Goal: Information Seeking & Learning: Learn about a topic

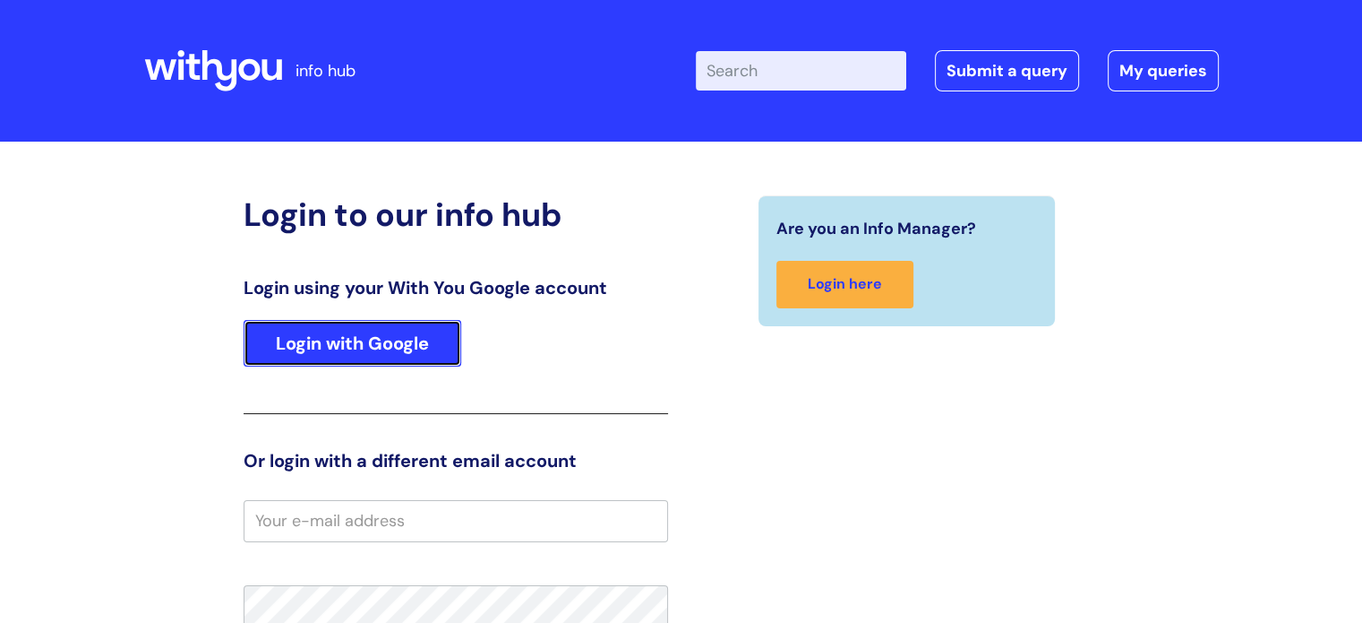
click at [378, 352] on link "Login with Google" at bounding box center [353, 343] width 218 height 47
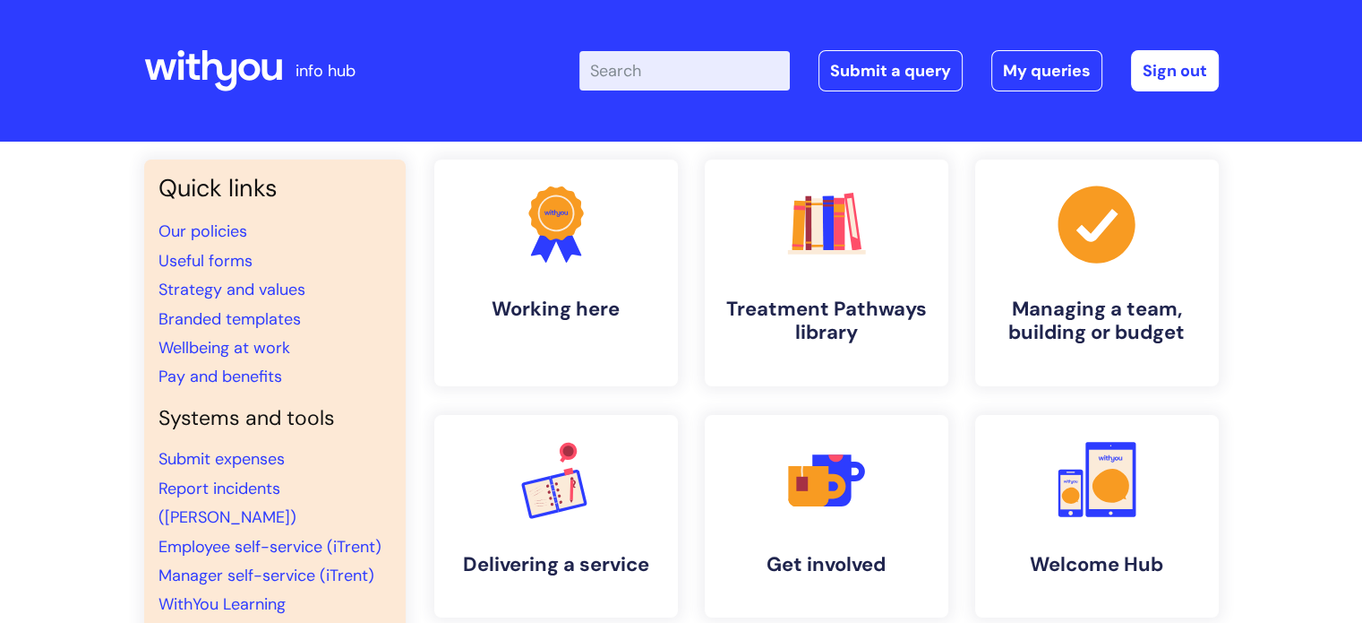
scroll to position [90, 0]
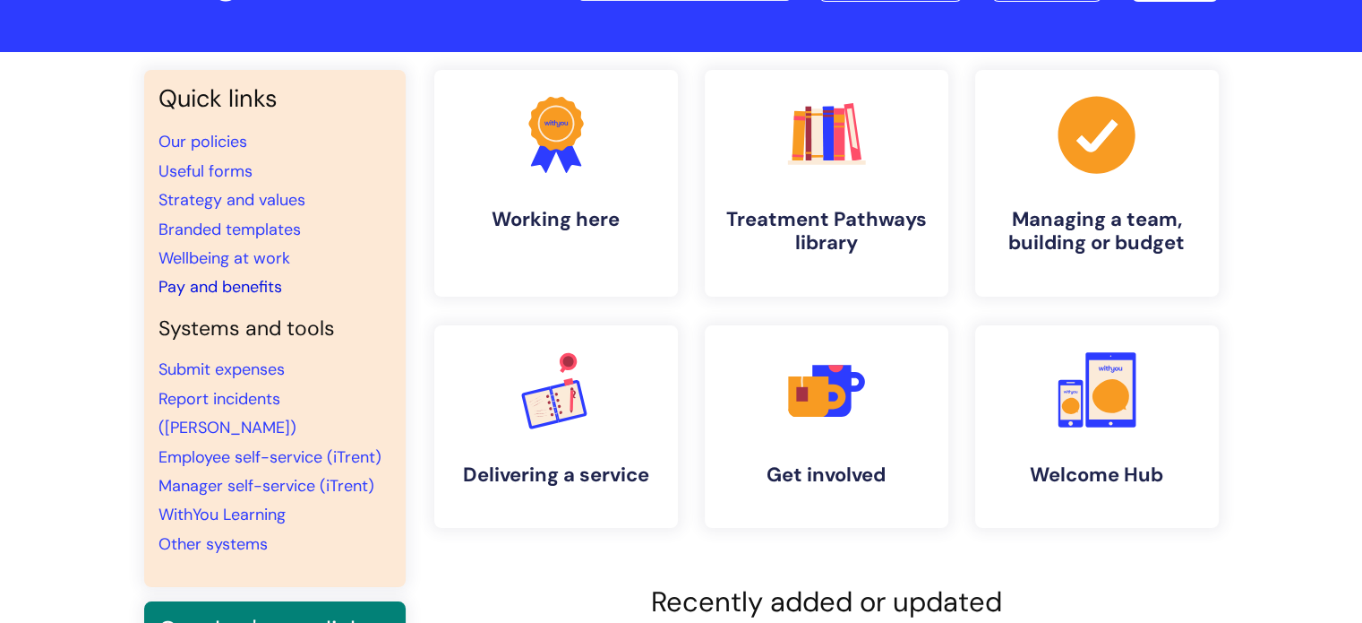
click at [240, 288] on link "Pay and benefits" at bounding box center [221, 286] width 124 height 21
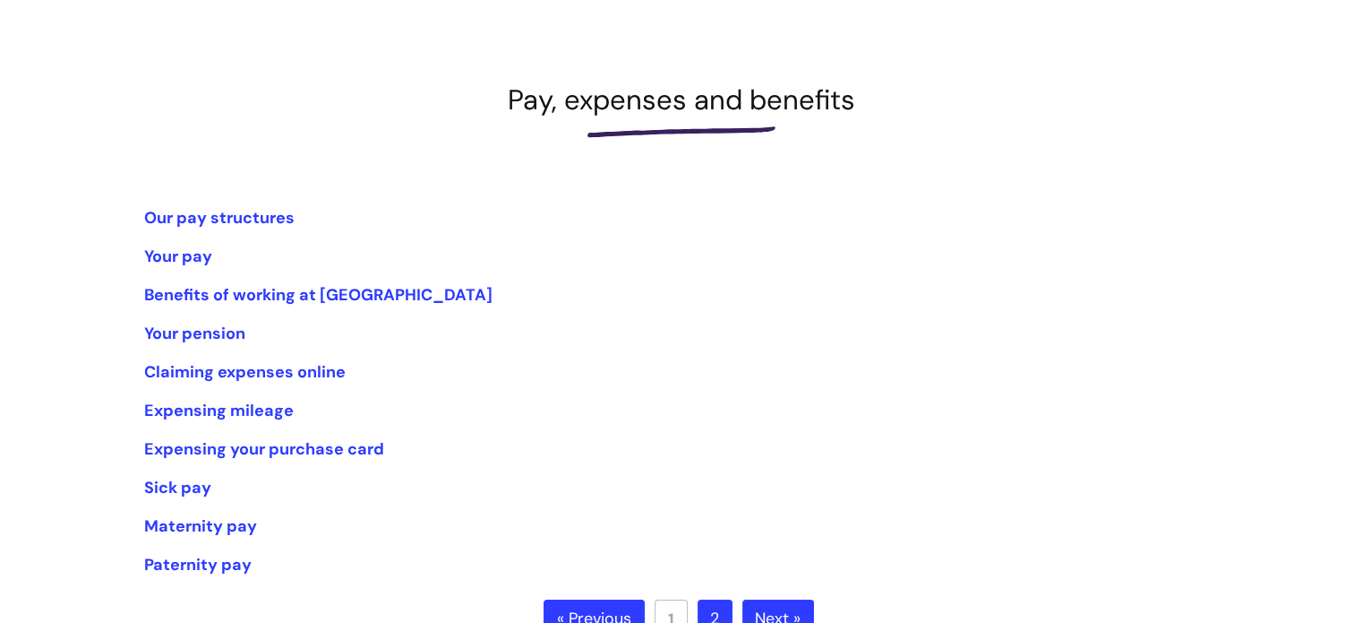
scroll to position [179, 0]
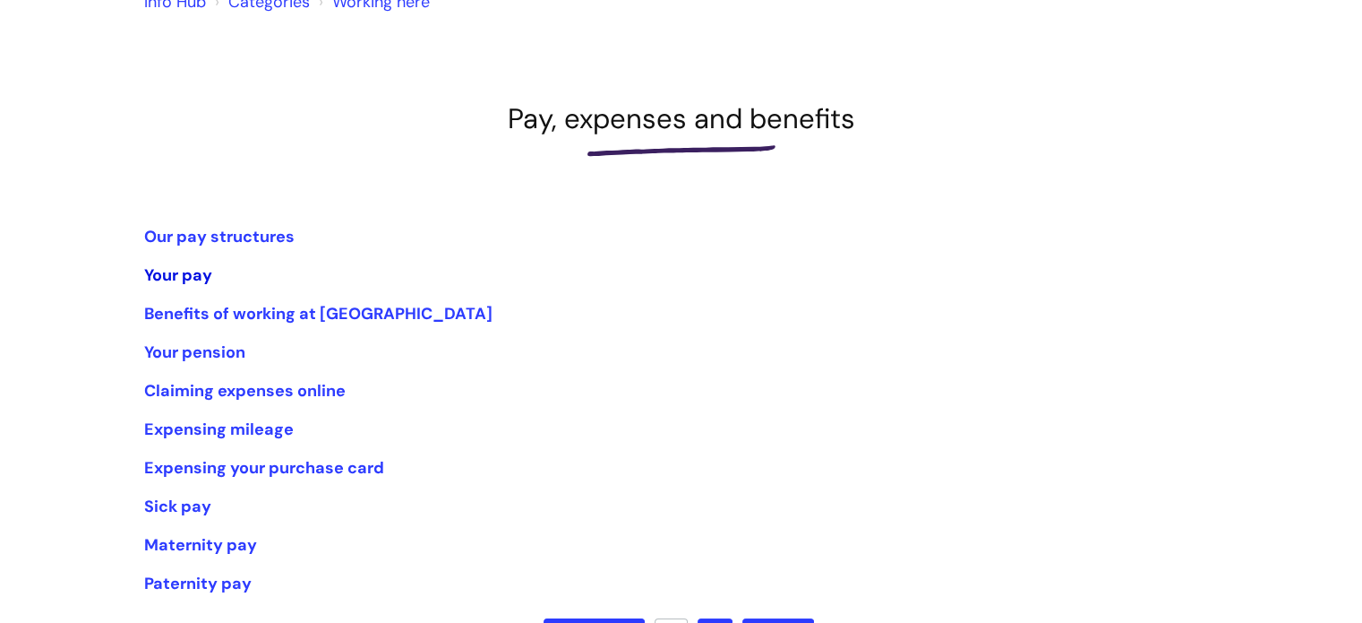
click at [182, 268] on link "Your pay" at bounding box center [178, 274] width 68 height 21
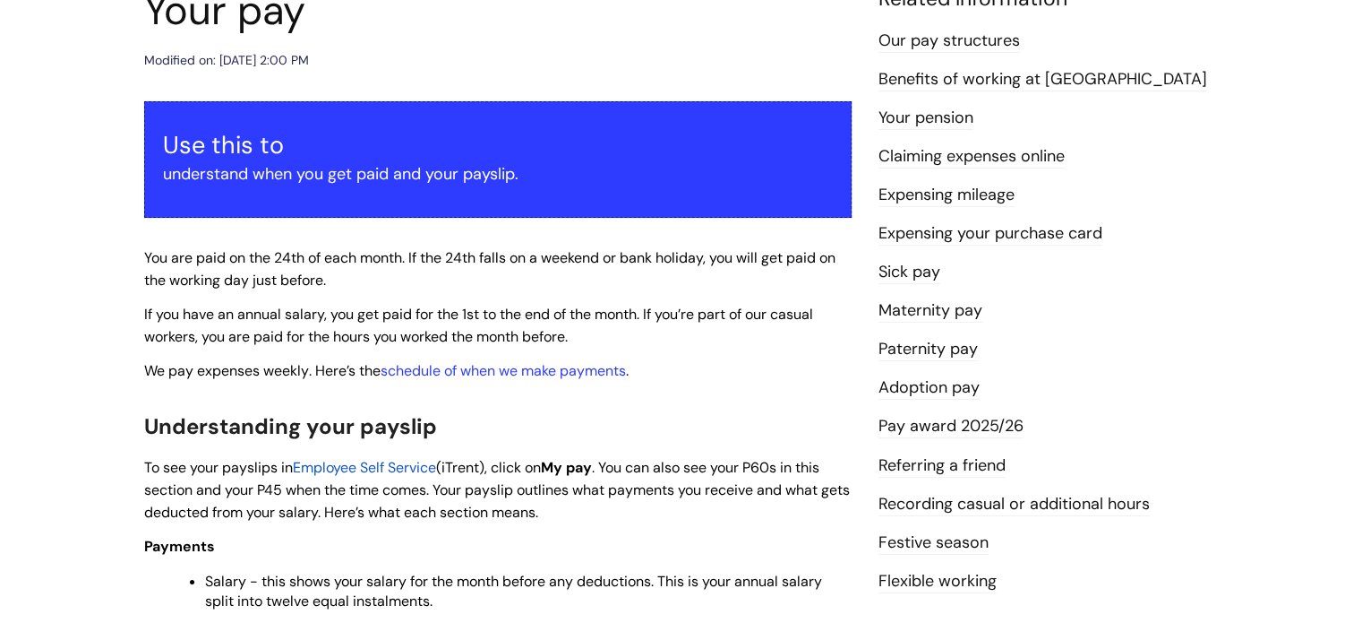
scroll to position [269, 0]
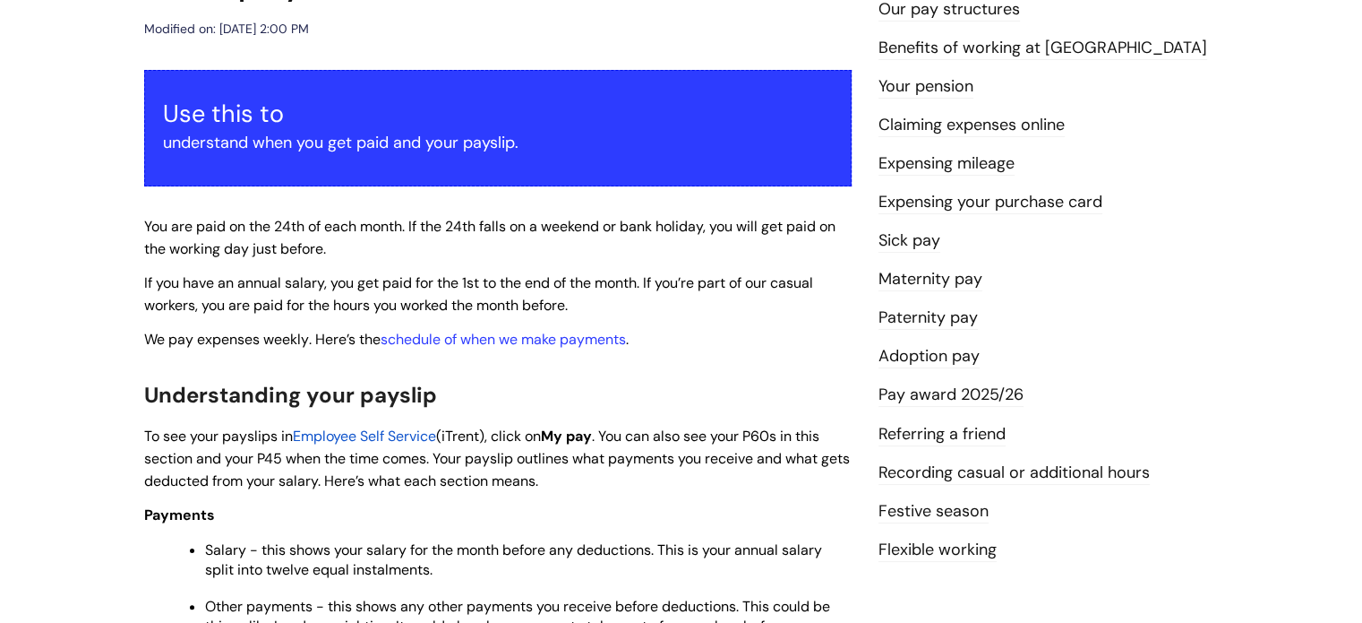
click at [984, 397] on link "Pay award 2025/26" at bounding box center [951, 394] width 145 height 23
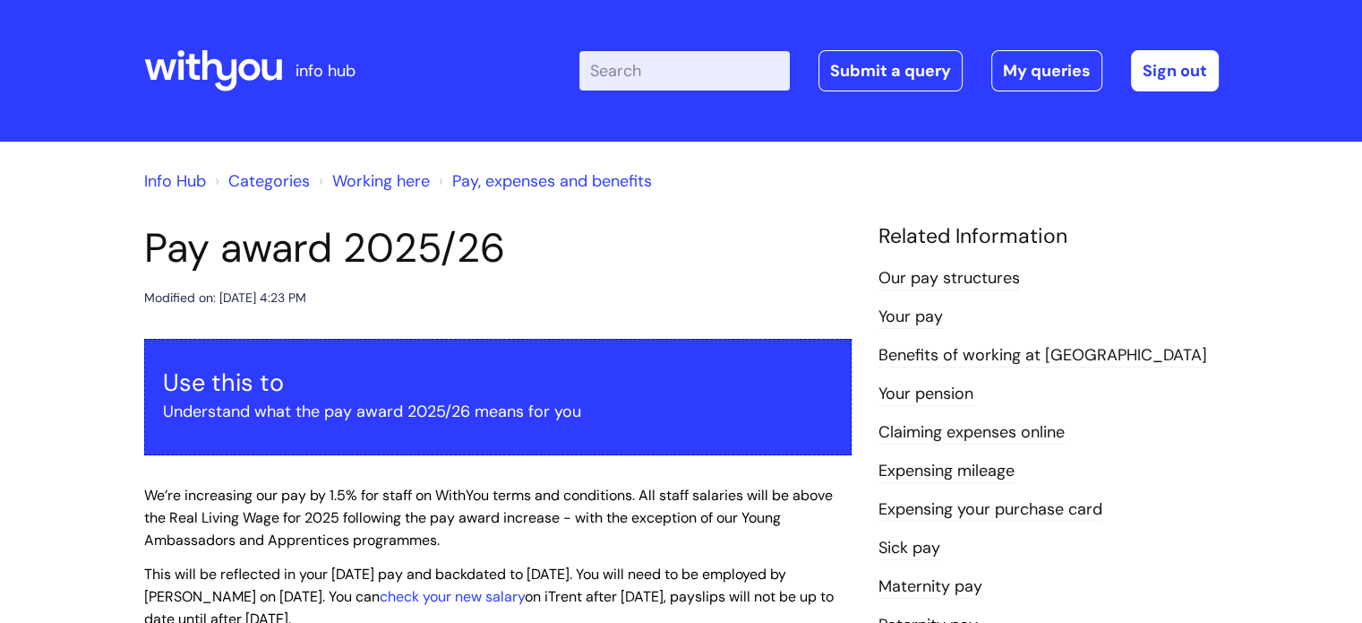
click at [965, 282] on link "Our pay structures" at bounding box center [950, 278] width 142 height 23
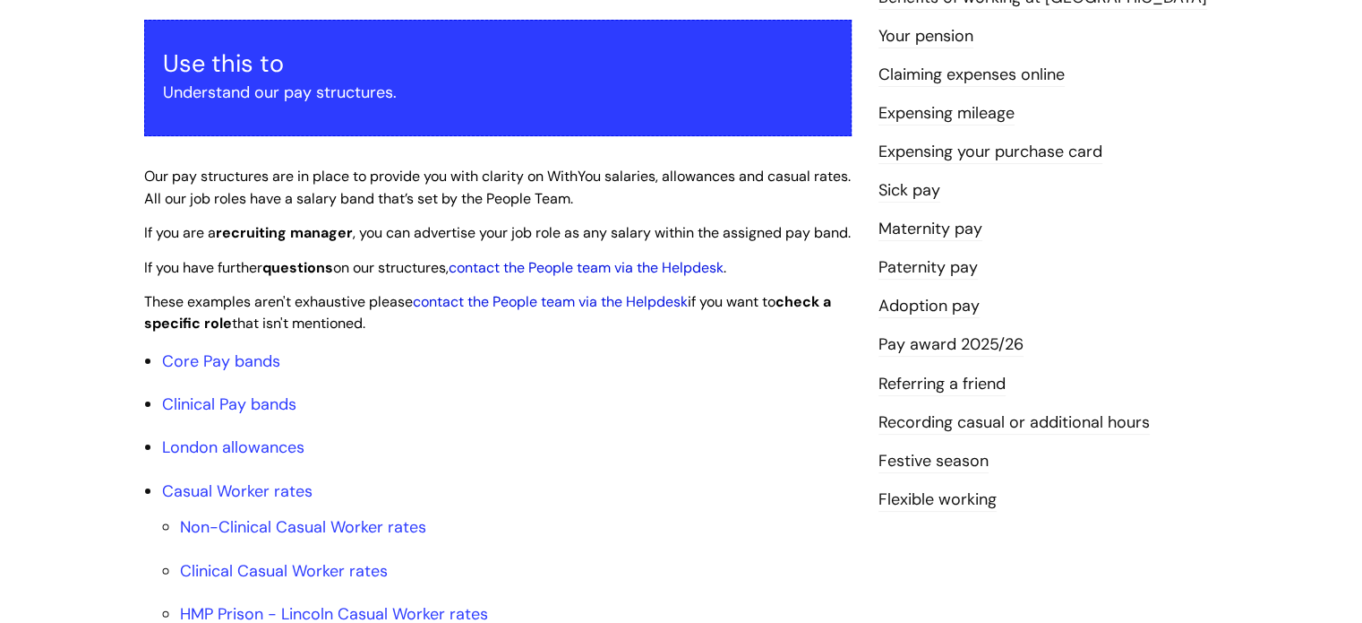
scroll to position [358, 0]
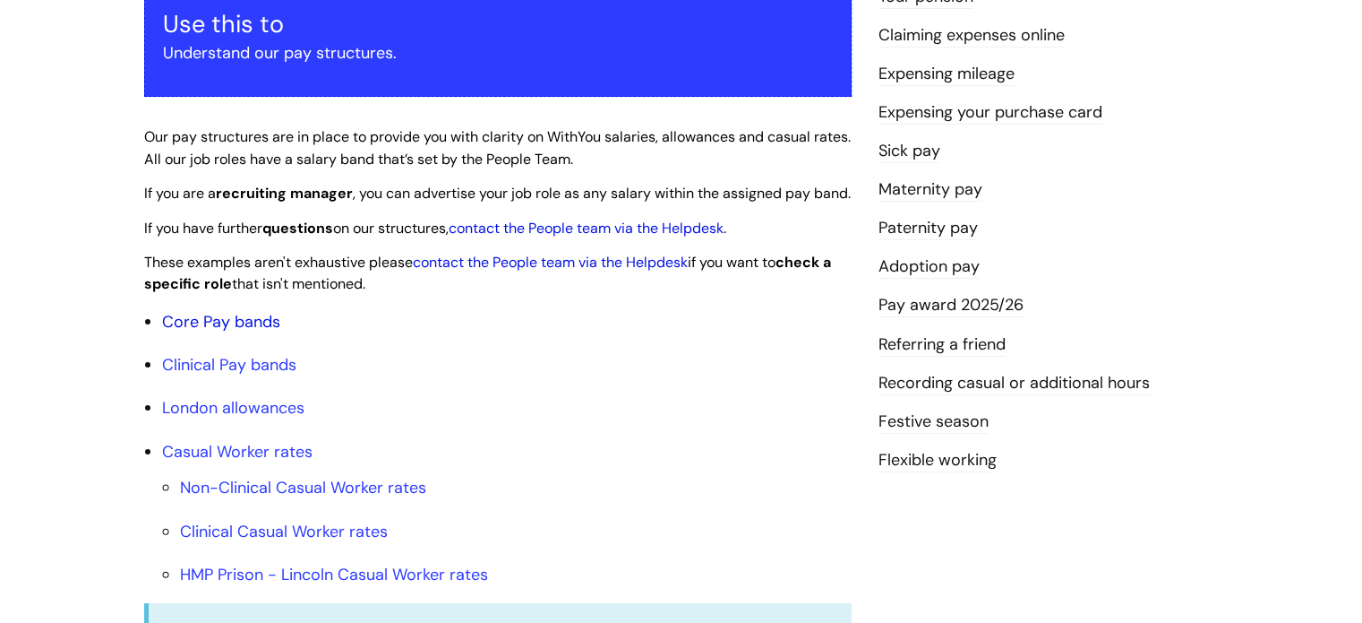
click at [183, 332] on link "Core Pay bands" at bounding box center [221, 321] width 118 height 21
click at [210, 332] on link "Core Pay bands" at bounding box center [221, 321] width 118 height 21
click at [924, 300] on link "Pay award 2025/26" at bounding box center [951, 305] width 145 height 23
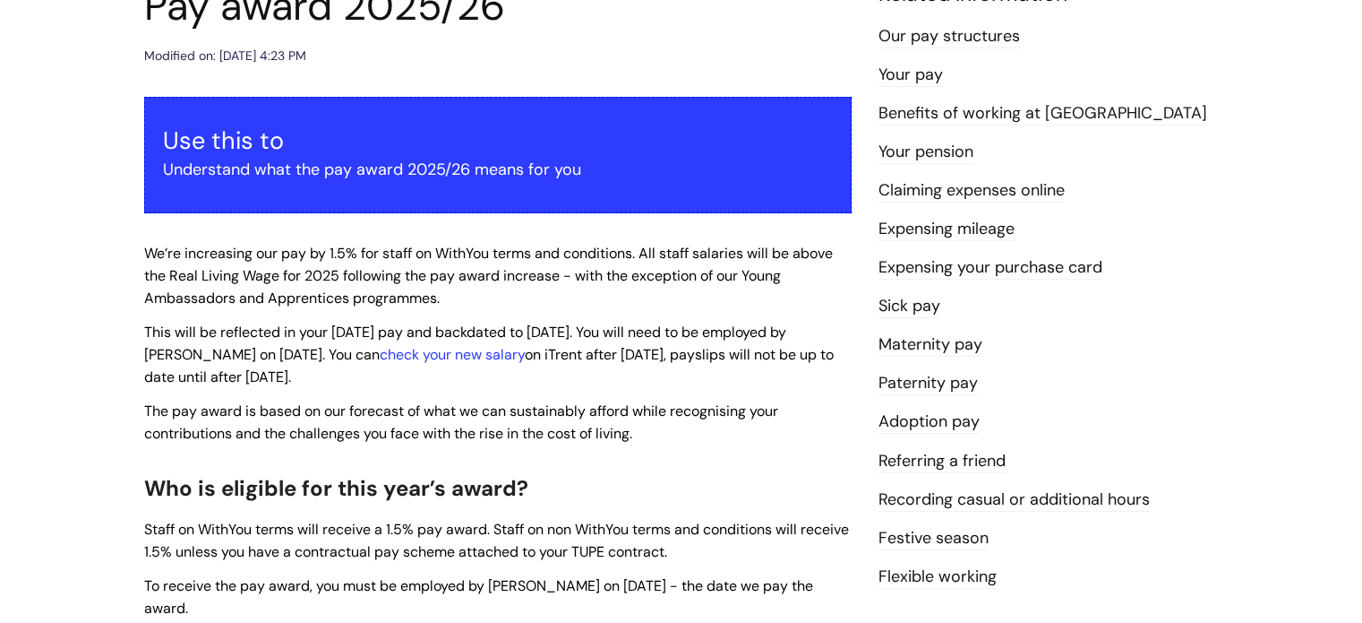
scroll to position [269, 0]
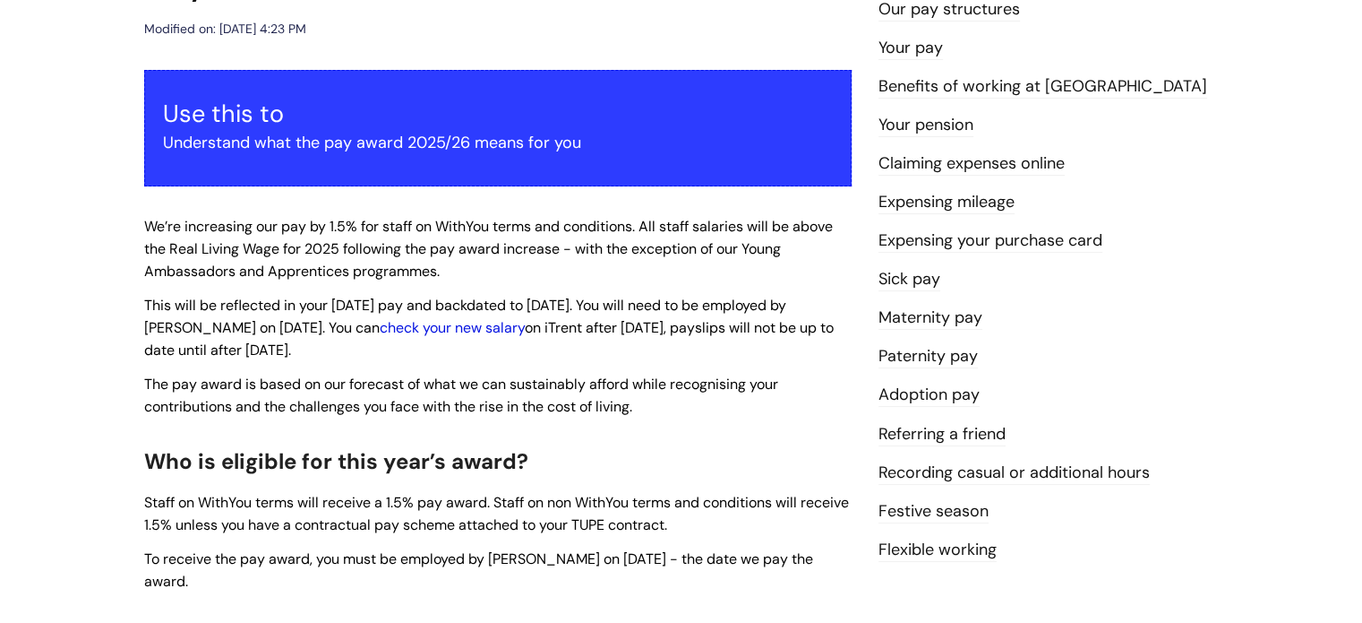
click at [416, 331] on link "check your new salary" at bounding box center [452, 327] width 145 height 19
